Goal: Information Seeking & Learning: Find specific fact

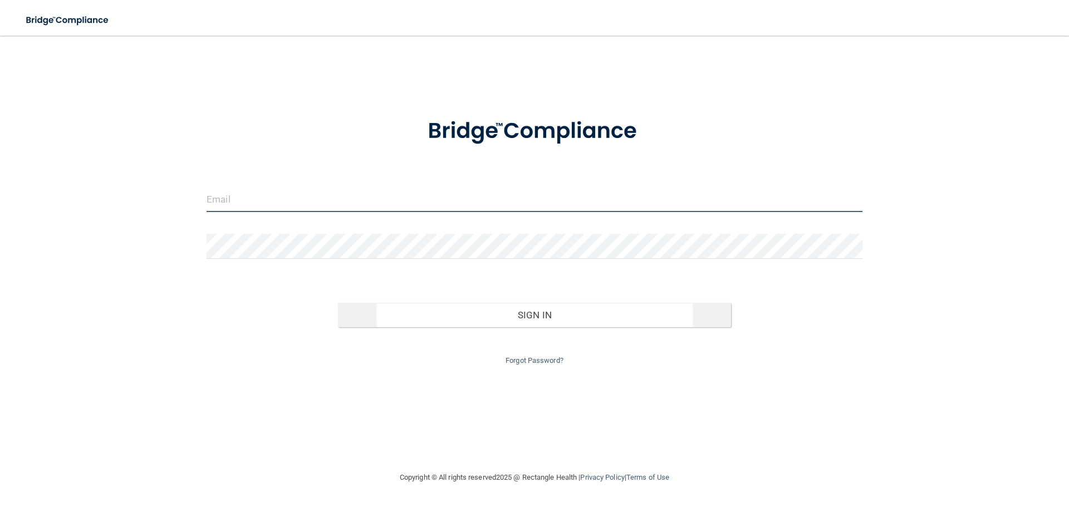
type input "sangiello@rectanglehealth.com"
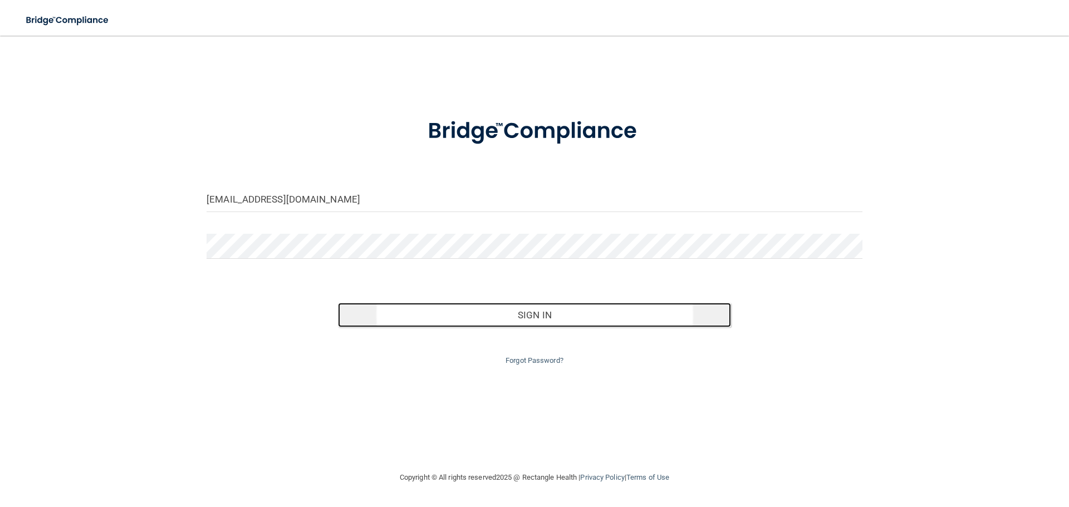
click at [468, 311] on button "Sign In" at bounding box center [535, 315] width 394 height 24
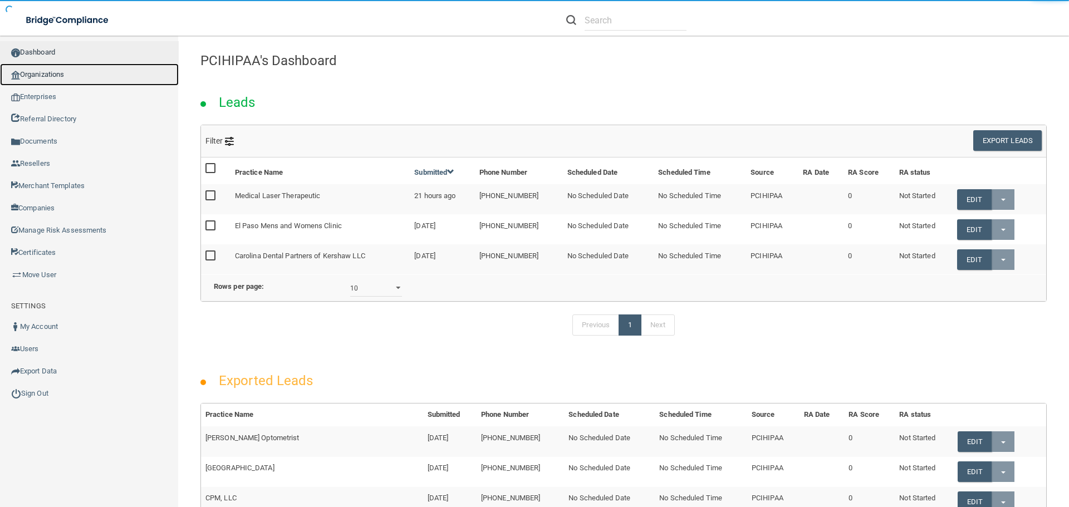
drag, startPoint x: 60, startPoint y: 73, endPoint x: 66, endPoint y: 53, distance: 20.8
click at [60, 73] on link "Organizations" at bounding box center [89, 74] width 179 height 22
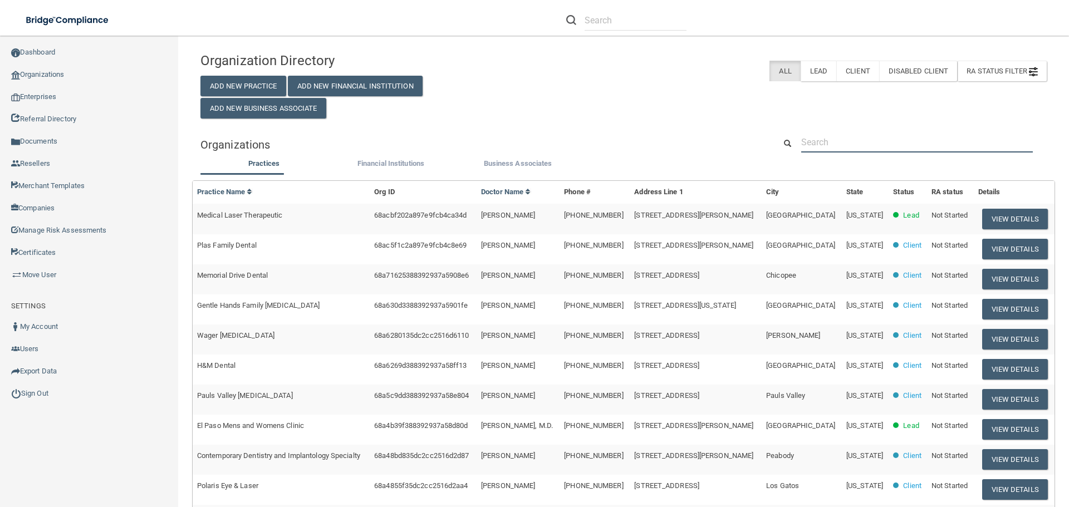
click at [852, 148] on input "text" at bounding box center [917, 142] width 232 height 21
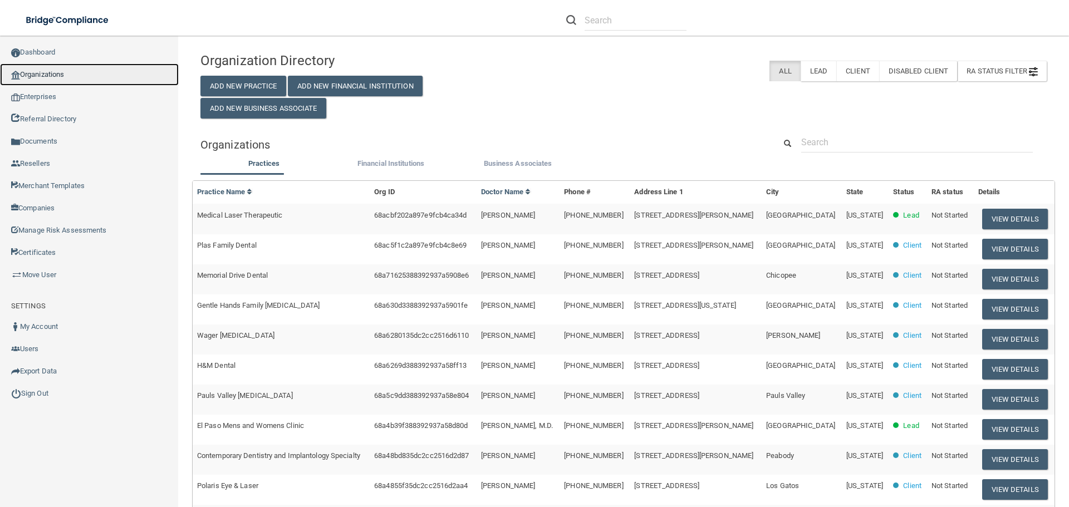
click at [82, 71] on link "Organizations" at bounding box center [89, 74] width 179 height 22
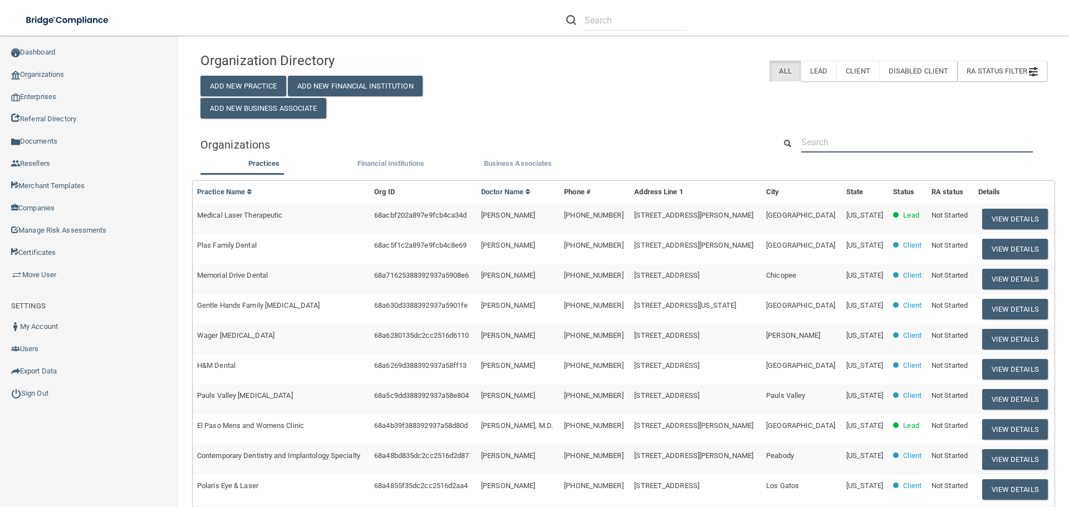
click at [865, 143] on input "text" at bounding box center [917, 142] width 232 height 21
paste input "(520) 745-0126"
type input "(520) 745-0126"
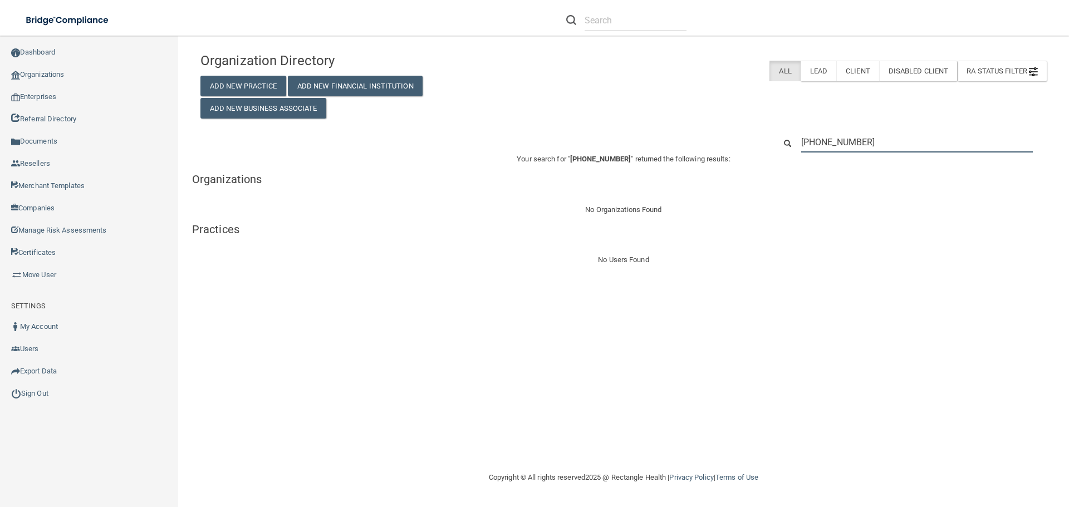
click at [898, 143] on input "(520) 745-0126" at bounding box center [917, 142] width 232 height 21
paste input "Schumer Dental PC"
type input "Schumer Dental PC"
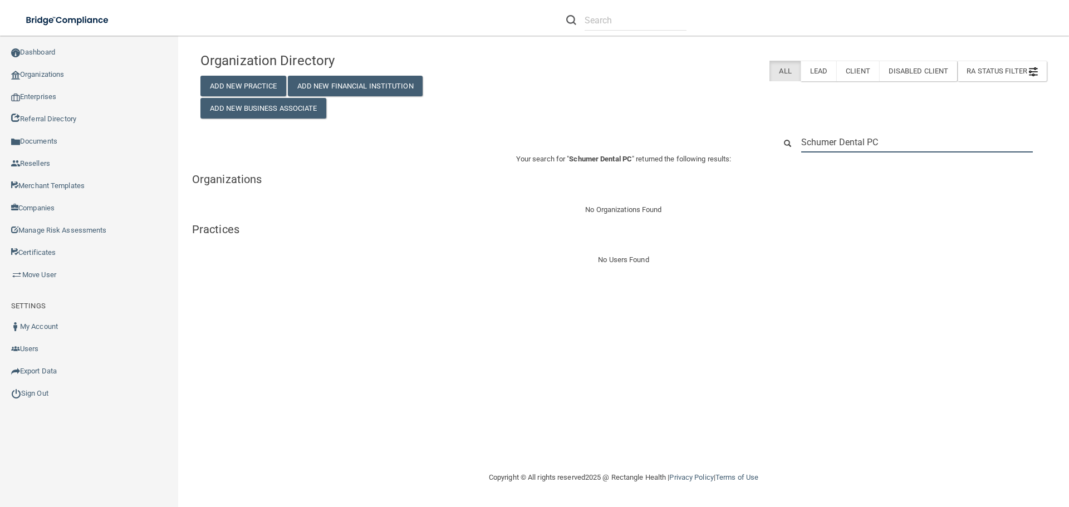
click at [898, 142] on input "Schumer Dental PC" at bounding box center [917, 142] width 232 height 21
click at [900, 142] on input "Schumer Dental PC" at bounding box center [917, 142] width 232 height 21
paste input "RH-00096633"
type input "RH-00096633"
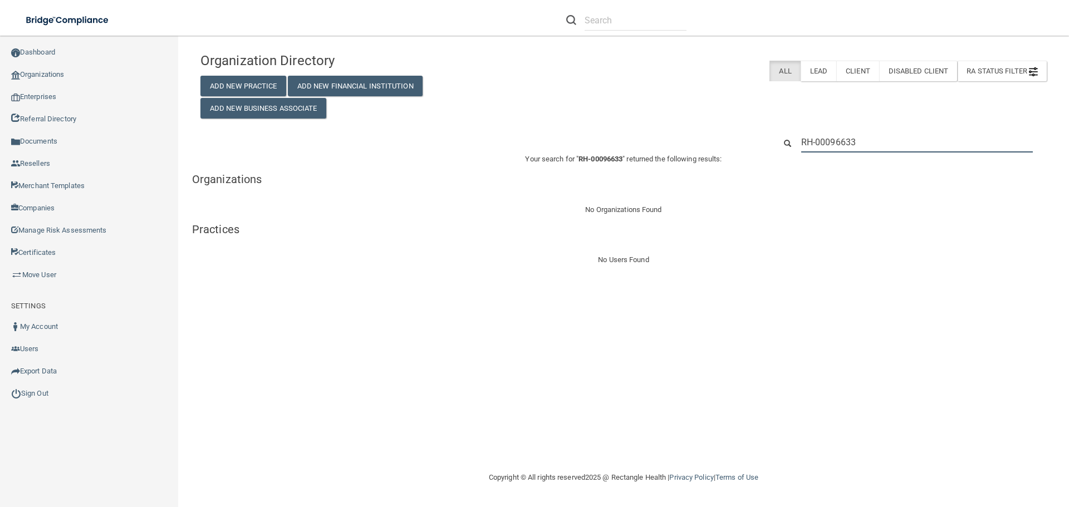
click at [894, 136] on input "RH-00096633" at bounding box center [917, 142] width 232 height 21
paste input "1221 N Wilmot Road Tucson, AZ 85712 United States"
type input "1221 N Wilmot Road Tucson, AZ 85712 United States"
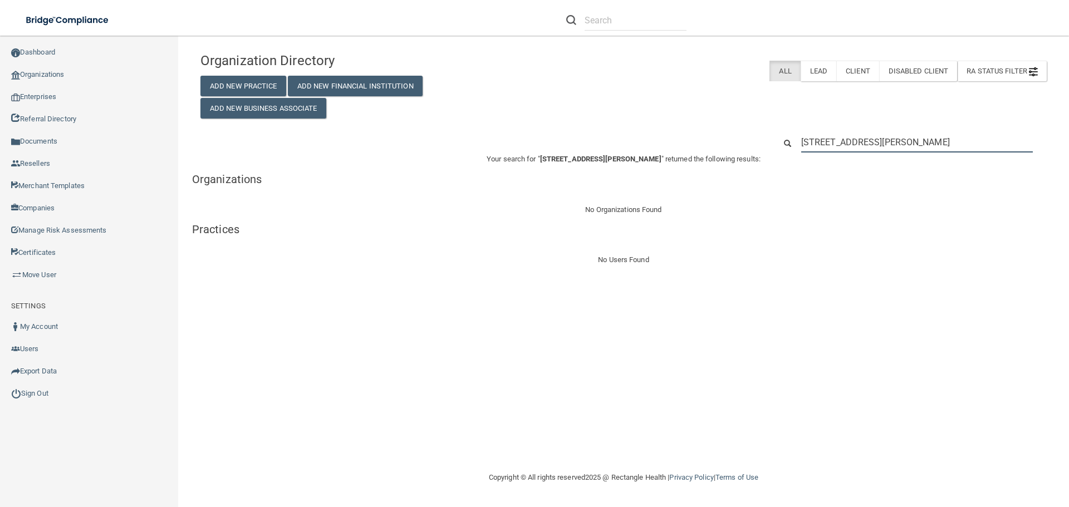
click at [1022, 145] on input "1221 N Wilmot Road Tucson, AZ 85712 United States" at bounding box center [917, 142] width 232 height 21
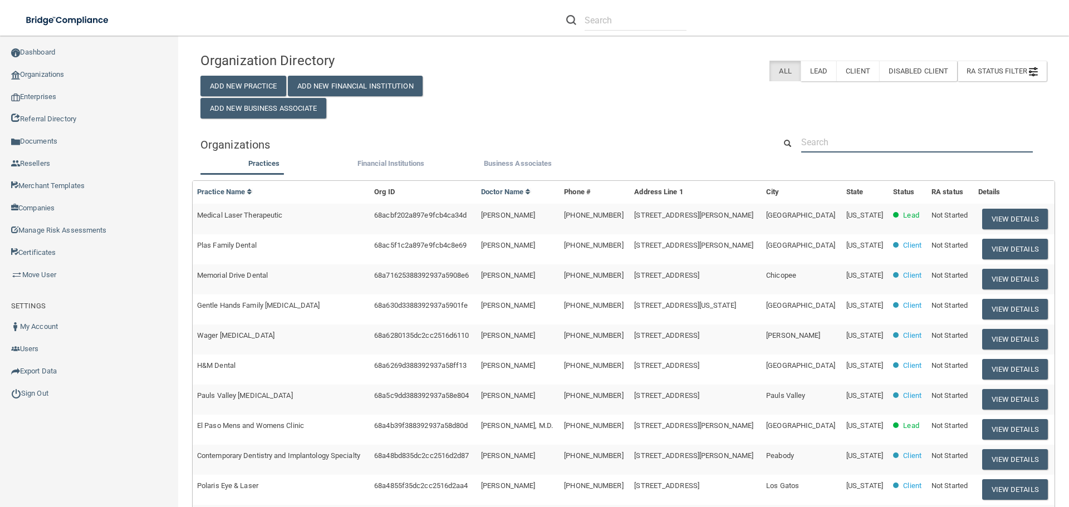
click at [832, 147] on input "text" at bounding box center [917, 142] width 232 height 21
click at [684, 126] on div "Organization Directory Add New Practice Add New Financial Institution Add New B…" at bounding box center [623, 368] width 846 height 642
click at [881, 146] on input "text" at bounding box center [917, 142] width 232 height 21
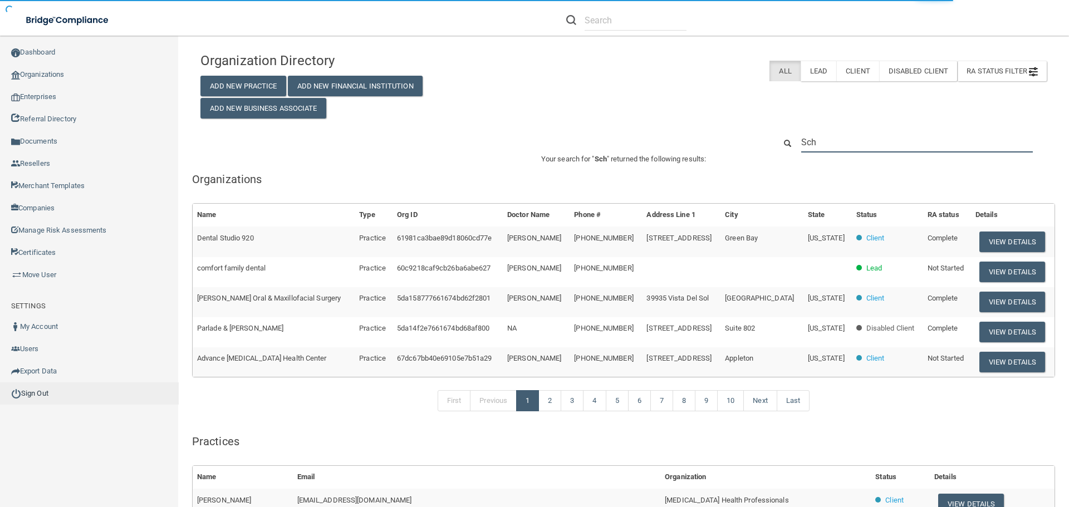
type input "Sch"
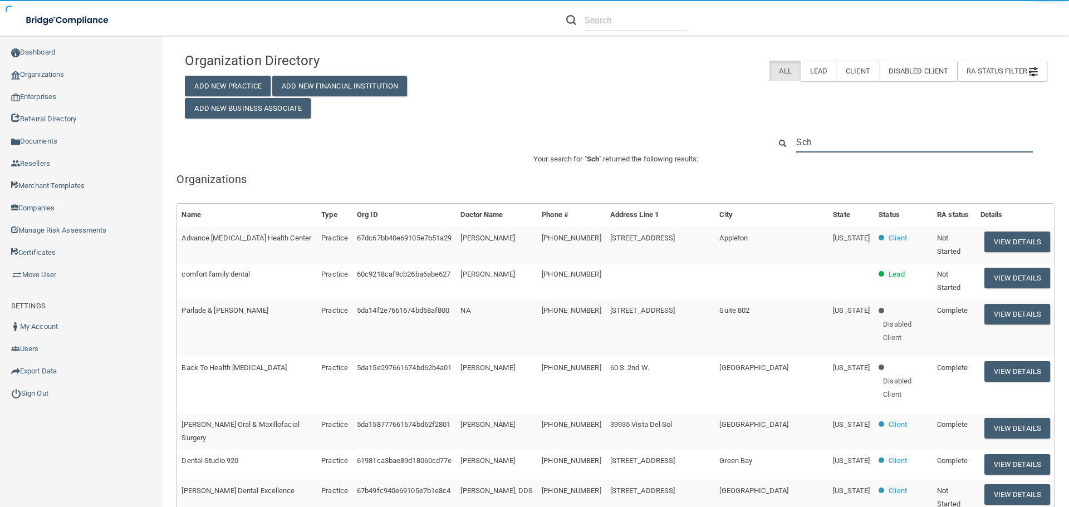
click at [868, 145] on input "Sch" at bounding box center [914, 142] width 237 height 21
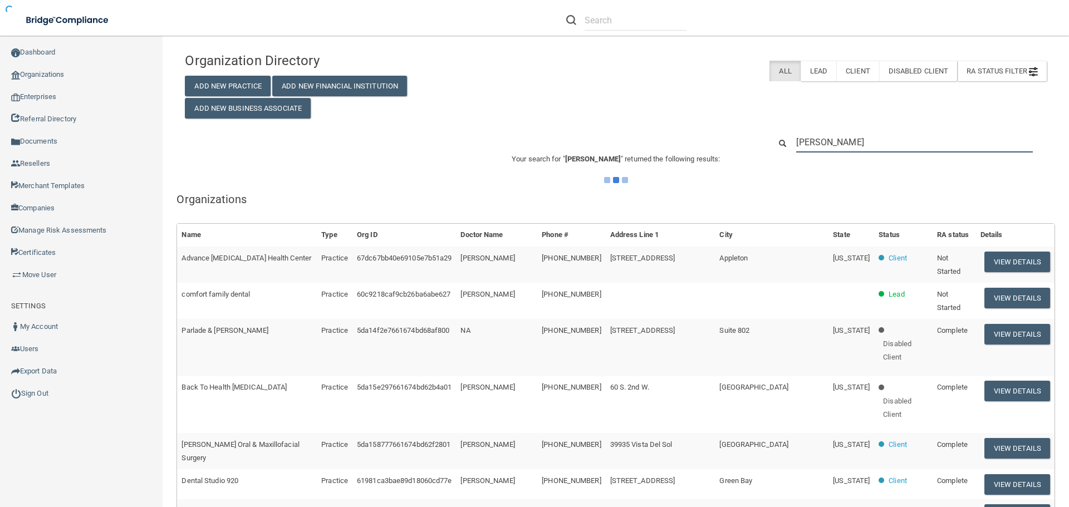
type input "Schumer"
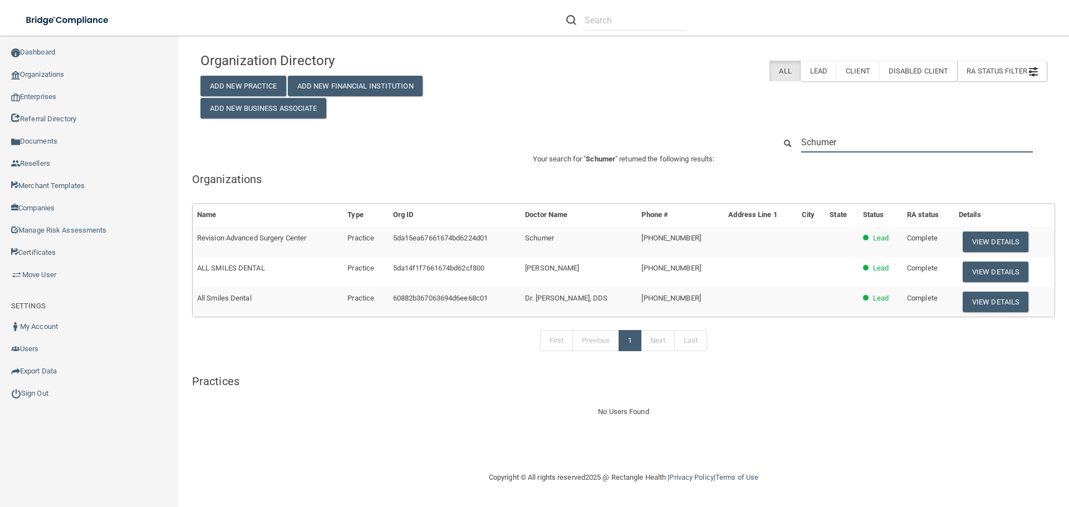
click at [925, 144] on input "Schumer" at bounding box center [917, 142] width 232 height 21
paste input "elect Item 1 Melissa Martinez"
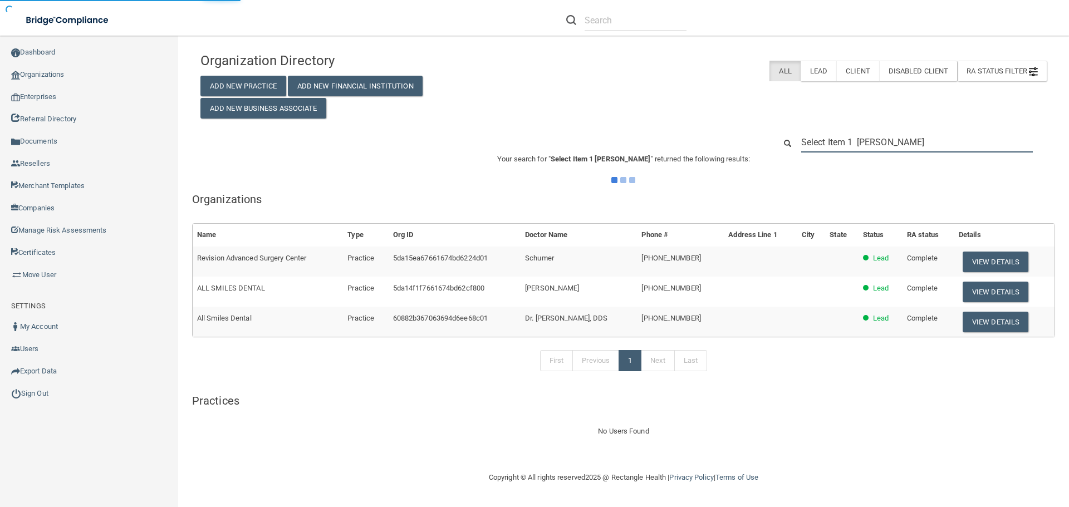
click at [873, 144] on input "Select Item 1 Melissa Martinez" at bounding box center [917, 142] width 232 height 21
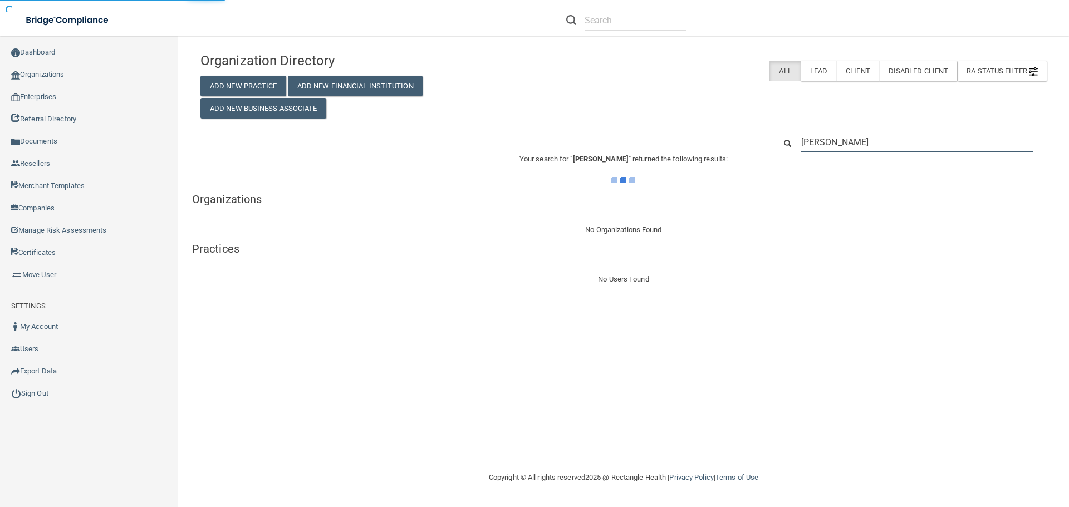
type input "Melissa Martinez"
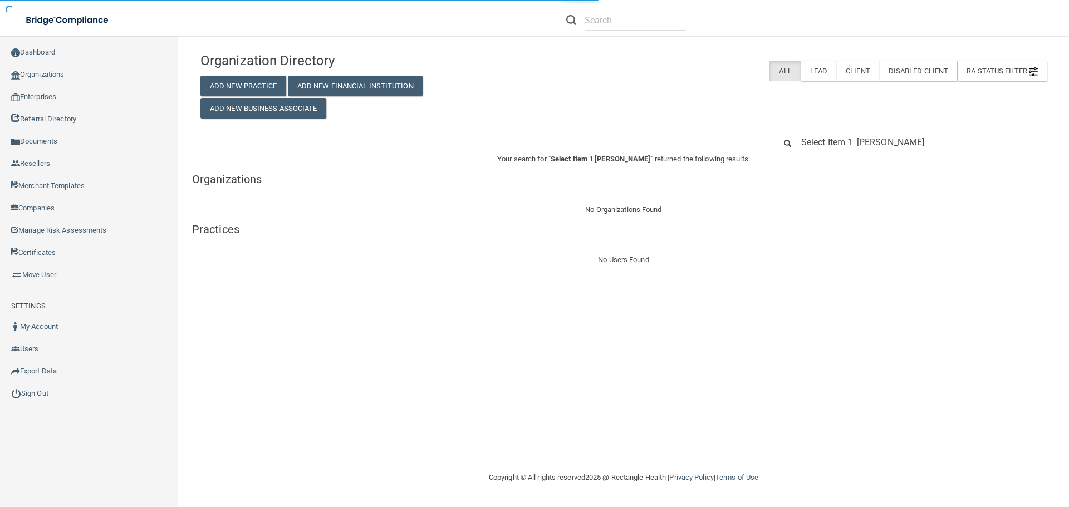
drag, startPoint x: 872, startPoint y: 145, endPoint x: 800, endPoint y: 151, distance: 72.6
click at [800, 151] on div "Select Item 1 Melissa Martinez" at bounding box center [917, 142] width 248 height 21
type input "Melissa Martinez"
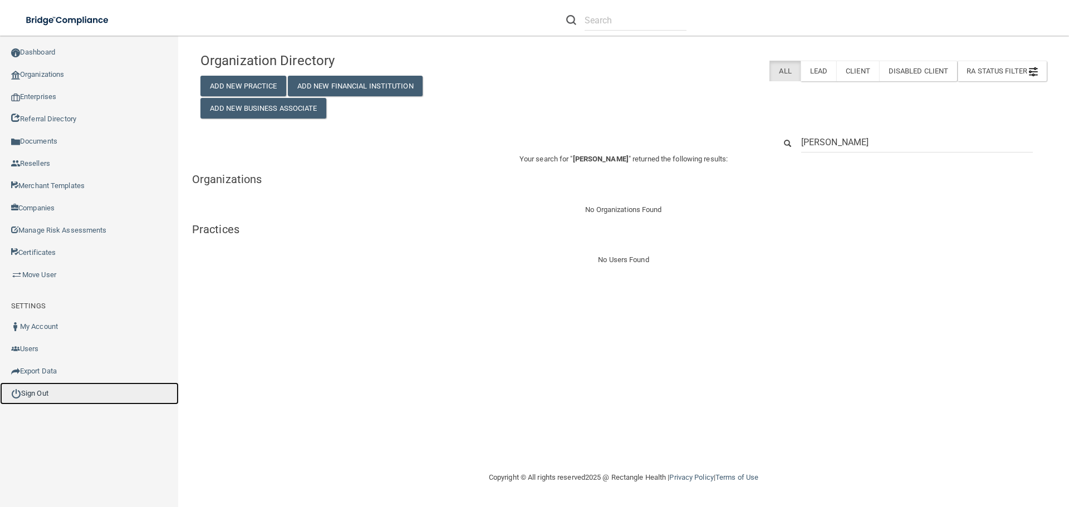
click at [63, 402] on link "Sign Out" at bounding box center [89, 393] width 179 height 22
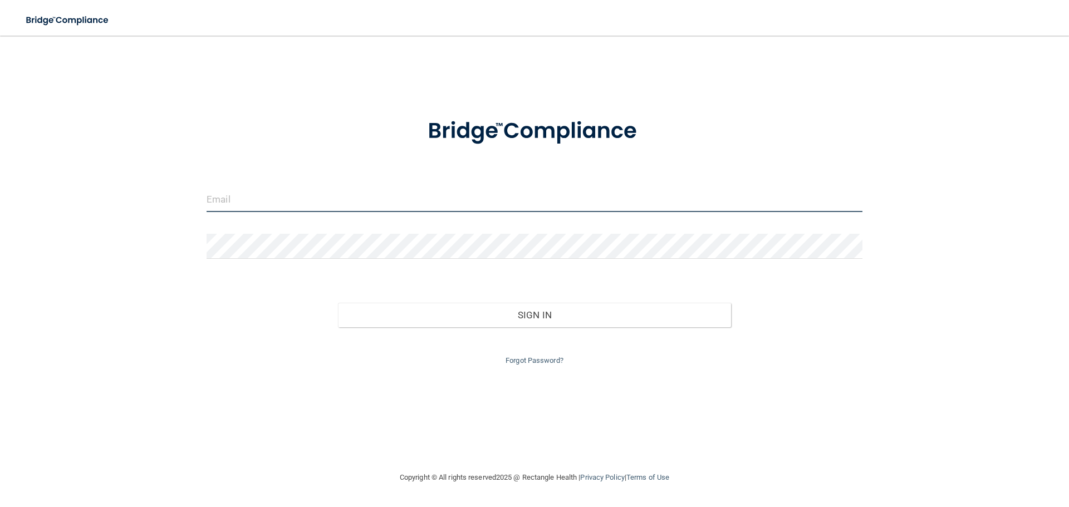
type input "sangiello@rectanglehealth.com"
